Goal: Complete application form

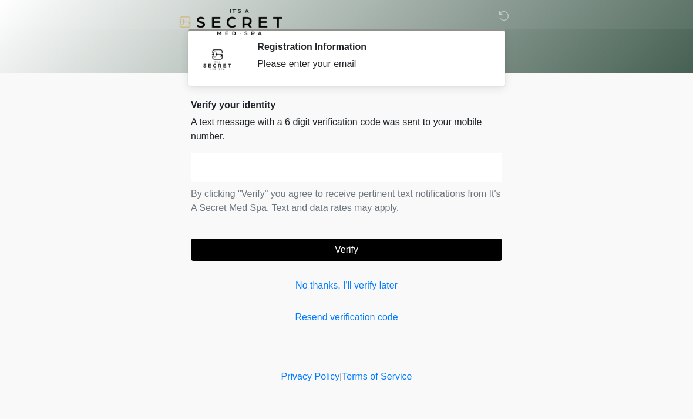
click at [342, 189] on p "By clicking "Verify" you agree to receive pertinent text notifications from It'…" at bounding box center [346, 201] width 311 height 28
click at [402, 178] on input "text" at bounding box center [346, 167] width 311 height 29
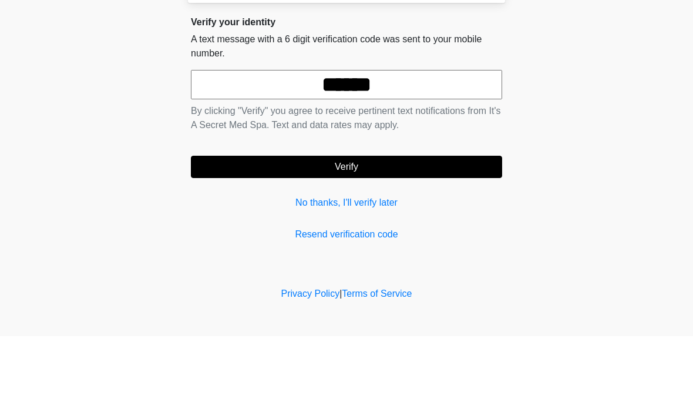
type input "******"
click at [436, 238] on button "Verify" at bounding box center [346, 249] width 311 height 22
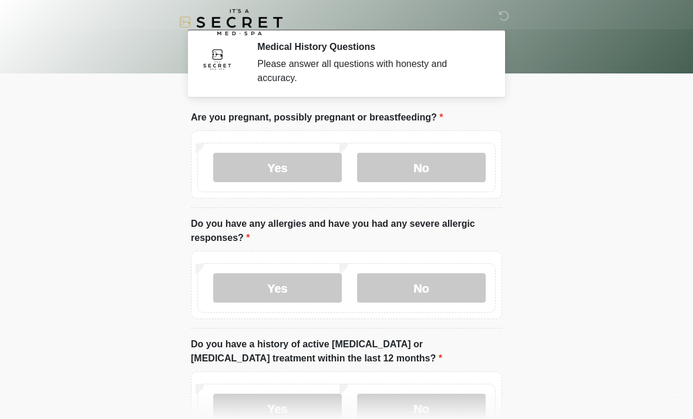
click at [454, 172] on label "No" at bounding box center [421, 167] width 129 height 29
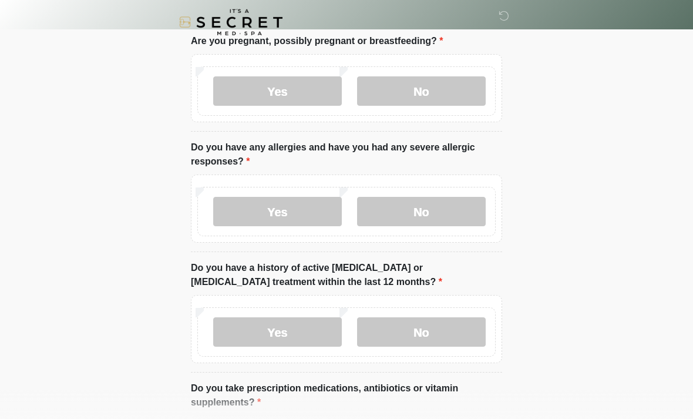
click at [458, 199] on label "No" at bounding box center [421, 211] width 129 height 29
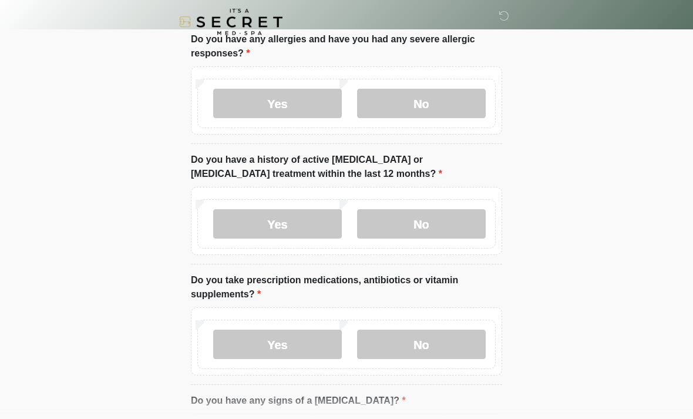
scroll to position [191, 0]
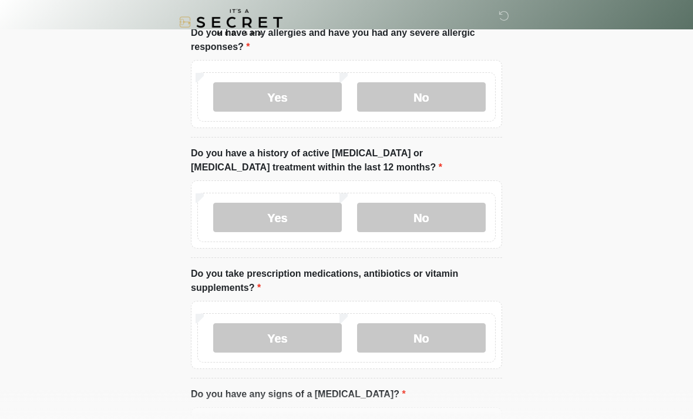
click at [459, 203] on label "No" at bounding box center [421, 217] width 129 height 29
click at [408, 349] on label "No" at bounding box center [421, 337] width 129 height 29
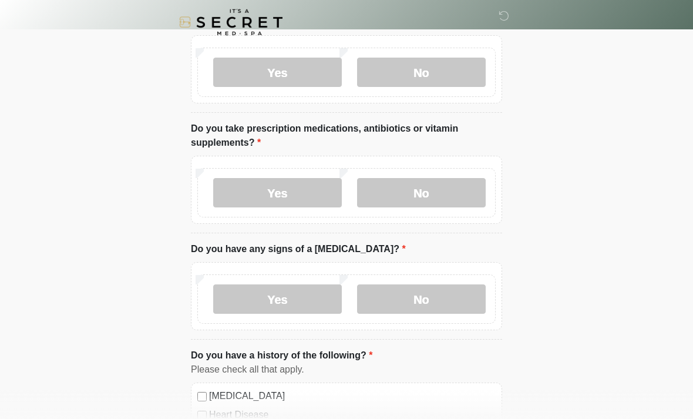
scroll to position [346, 0]
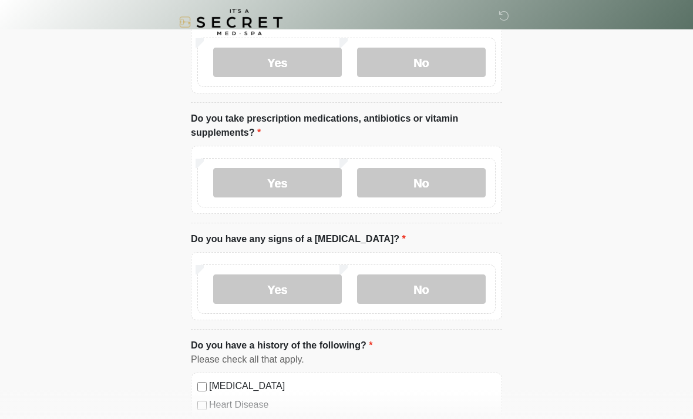
click at [422, 293] on label "No" at bounding box center [421, 288] width 129 height 29
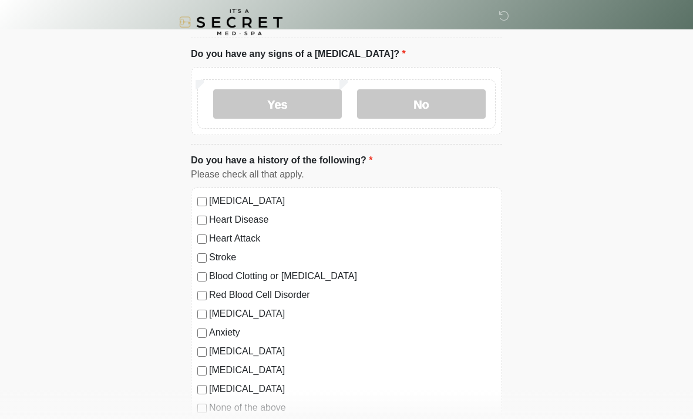
scroll to position [560, 0]
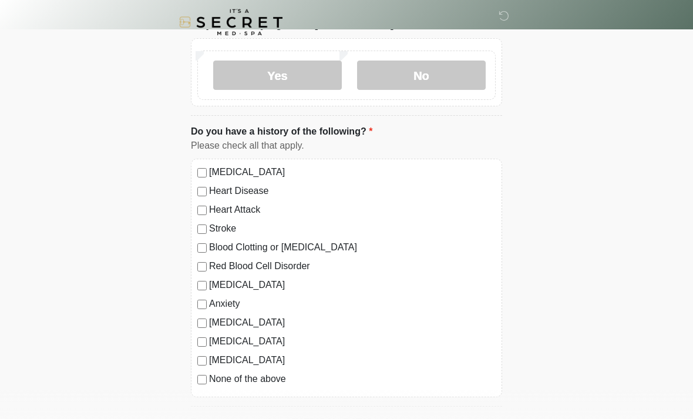
click at [203, 389] on div "[MEDICAL_DATA] Heart Disease Heart Attack Stroke Blood Clotting or [MEDICAL_DAT…" at bounding box center [346, 278] width 311 height 238
click at [216, 380] on label "None of the above" at bounding box center [352, 379] width 287 height 14
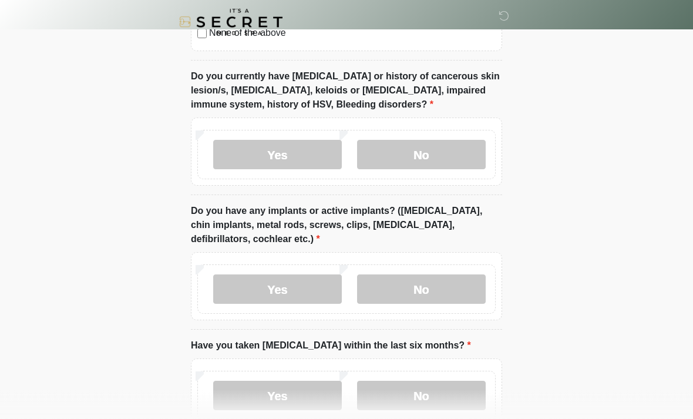
click at [466, 147] on label "No" at bounding box center [421, 154] width 129 height 29
click at [407, 287] on label "No" at bounding box center [421, 288] width 129 height 29
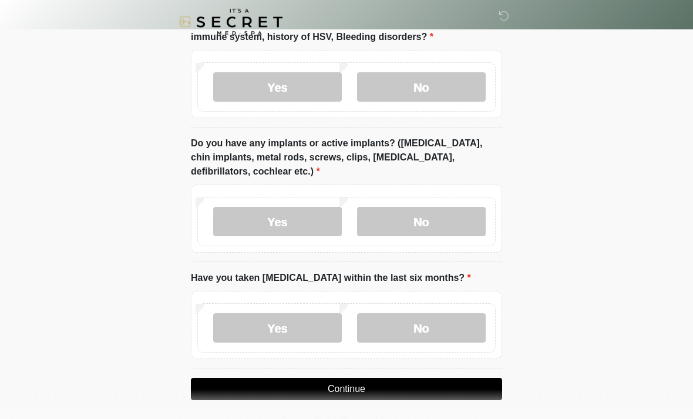
click at [398, 327] on label "No" at bounding box center [421, 328] width 129 height 29
click at [441, 387] on button "Continue" at bounding box center [346, 389] width 311 height 22
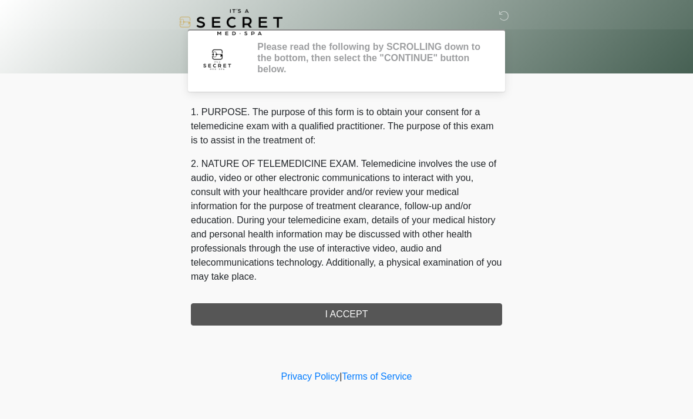
scroll to position [0, 0]
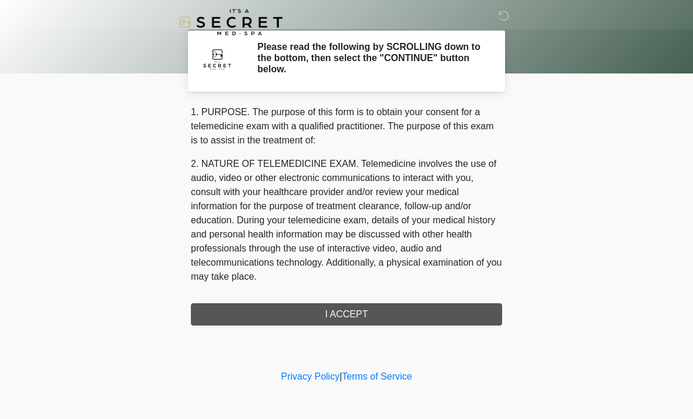
click at [436, 318] on div "1. PURPOSE. The purpose of this form is to obtain your consent for a telemedici…" at bounding box center [346, 215] width 311 height 220
click at [322, 322] on div "1. PURPOSE. The purpose of this form is to obtain your consent for a telemedici…" at bounding box center [346, 215] width 311 height 220
click at [345, 317] on div "1. PURPOSE. The purpose of this form is to obtain your consent for a telemedici…" at bounding box center [346, 215] width 311 height 220
click at [327, 313] on div "1. PURPOSE. The purpose of this form is to obtain your consent for a telemedici…" at bounding box center [346, 215] width 311 height 220
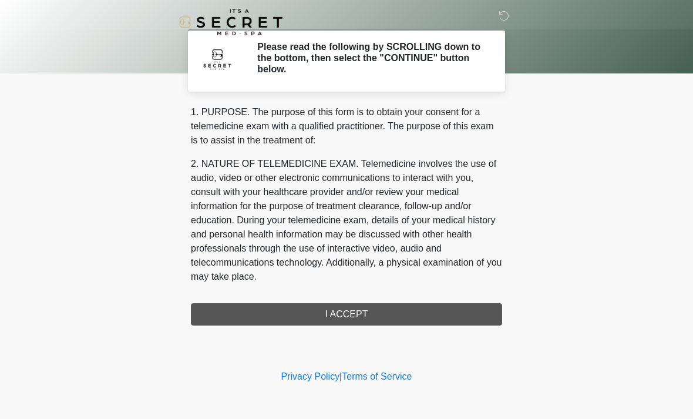
click at [351, 306] on div "1. PURPOSE. The purpose of this form is to obtain your consent for a telemedici…" at bounding box center [346, 215] width 311 height 220
click at [444, 297] on div "1. PURPOSE. The purpose of this form is to obtain your consent for a telemedici…" at bounding box center [346, 215] width 311 height 220
click at [351, 311] on div "1. PURPOSE. The purpose of this form is to obtain your consent for a telemedici…" at bounding box center [346, 215] width 311 height 220
click at [355, 318] on div "1. PURPOSE. The purpose of this form is to obtain your consent for a telemedici…" at bounding box center [346, 215] width 311 height 220
click at [354, 323] on div "1. PURPOSE. The purpose of this form is to obtain your consent for a telemedici…" at bounding box center [346, 215] width 311 height 220
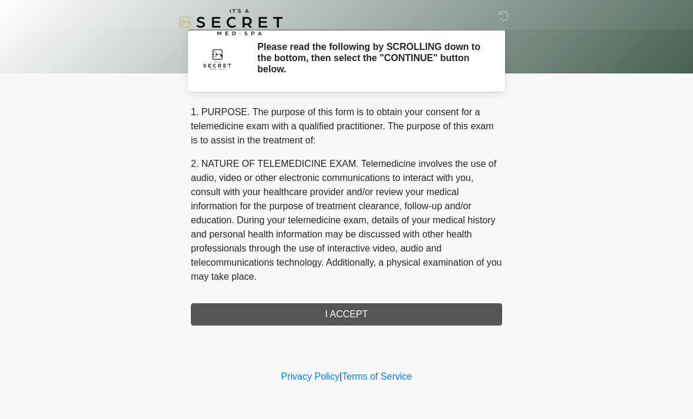
click at [406, 54] on h2 "Please read the following by SCROLLING down to the bottom, then select the "CON…" at bounding box center [370, 58] width 227 height 34
click at [503, 21] on icon at bounding box center [504, 16] width 11 height 11
